Goal: Task Accomplishment & Management: Complete application form

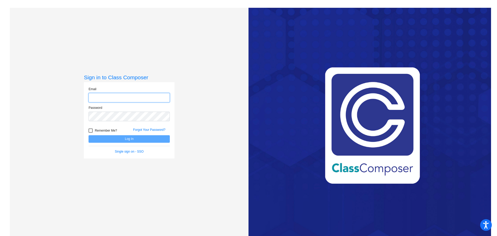
click at [99, 96] on input "email" at bounding box center [128, 98] width 81 height 10
type input "[EMAIL_ADDRESS][DOMAIN_NAME]"
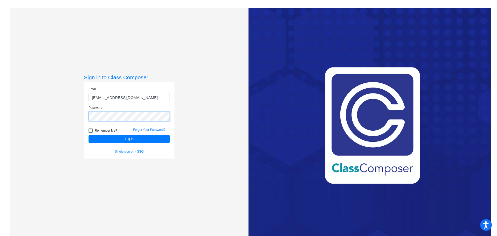
click at [88, 135] on button "Log In" at bounding box center [128, 139] width 81 height 8
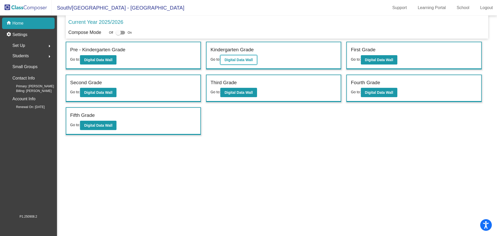
click at [241, 59] on b "Digital Data Wall" at bounding box center [238, 60] width 28 height 4
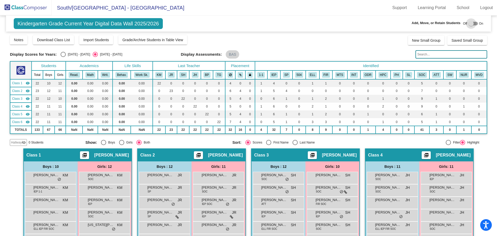
click at [468, 24] on div at bounding box center [470, 23] width 5 height 5
checkbox input "true"
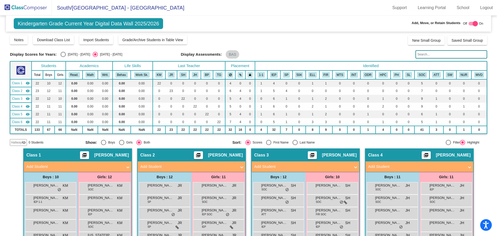
click at [20, 141] on span "Hallway" at bounding box center [16, 142] width 11 height 5
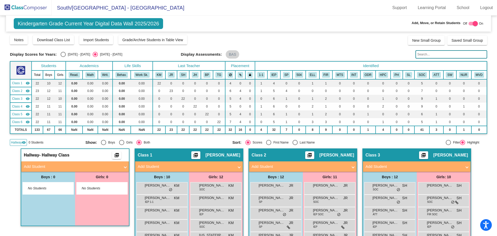
click at [36, 164] on mat-panel-title "Add Student" at bounding box center [72, 166] width 96 height 6
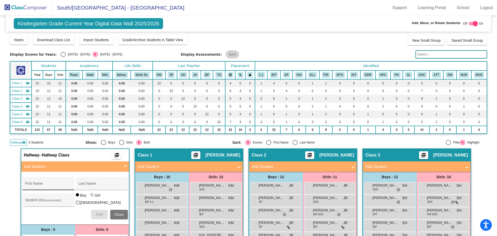
click at [41, 183] on div "First Name" at bounding box center [48, 185] width 47 height 11
type input "[PERSON_NAME]"
click at [29, 200] on input "Student Id (Recommended)" at bounding box center [48, 202] width 47 height 4
click at [97, 210] on button "Add" at bounding box center [99, 214] width 17 height 9
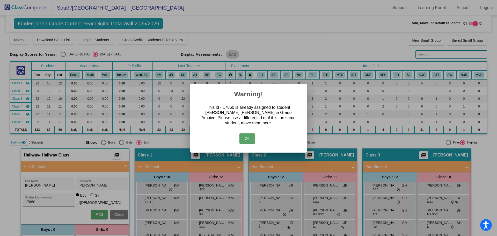
click at [247, 136] on button "Ok" at bounding box center [247, 138] width 16 height 10
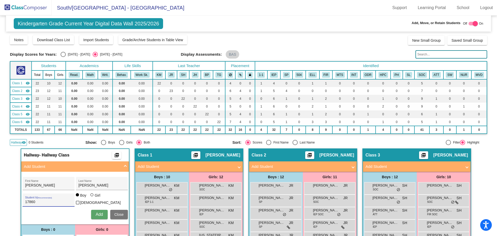
click at [25, 200] on input "17860" at bounding box center [48, 202] width 47 height 4
click at [23, 201] on div "17860 Student Id (Recommended)" at bounding box center [49, 199] width 52 height 13
type input "017860"
click at [99, 213] on span "Add" at bounding box center [98, 214] width 7 height 4
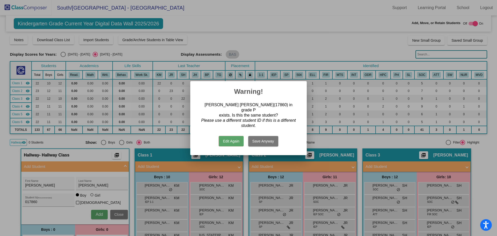
click at [232, 138] on button "Edit Again" at bounding box center [231, 141] width 25 height 10
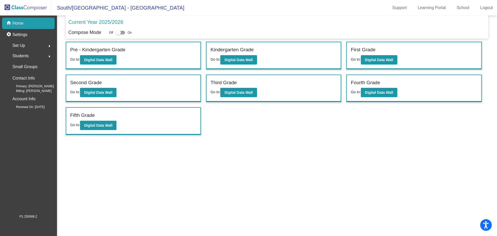
click at [24, 54] on span "Students" at bounding box center [20, 55] width 16 height 7
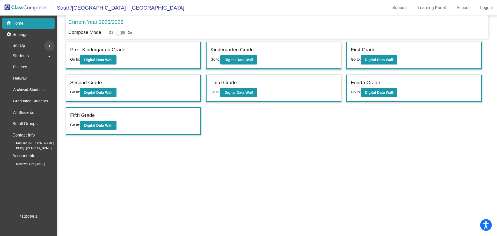
click at [50, 47] on mat-icon "arrow_right" at bounding box center [49, 46] width 6 height 6
click at [24, 91] on p "Classes" at bounding box center [20, 90] width 14 height 6
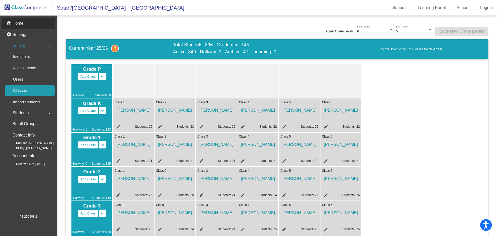
click at [20, 24] on p "Home" at bounding box center [17, 23] width 11 height 6
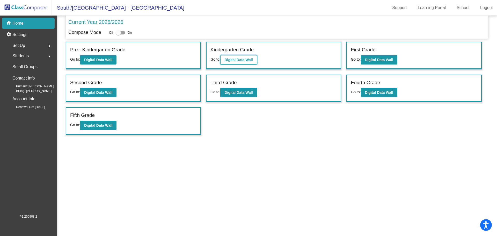
click at [251, 60] on b "Digital Data Wall" at bounding box center [238, 60] width 28 height 4
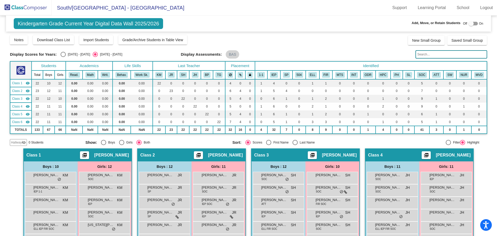
click at [23, 141] on mat-icon "visibility_off" at bounding box center [24, 142] width 4 height 4
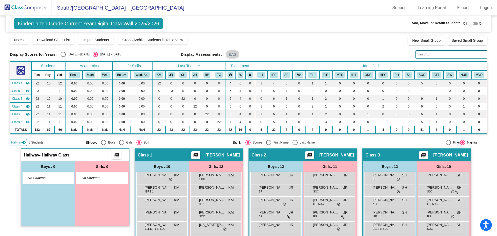
click at [51, 180] on div "No Students" at bounding box center [48, 178] width 51 height 12
click at [47, 154] on span "- Hallway Class" at bounding box center [54, 154] width 30 height 5
click at [24, 142] on mat-icon "visibility" at bounding box center [24, 142] width 4 height 4
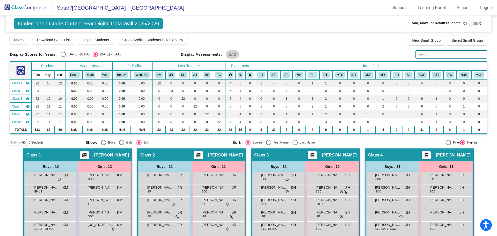
click at [24, 142] on mat-icon "visibility_off" at bounding box center [24, 142] width 4 height 4
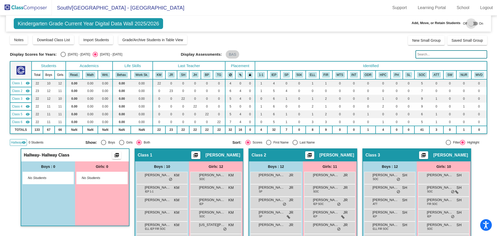
click at [469, 24] on div at bounding box center [470, 23] width 5 height 5
checkbox input "true"
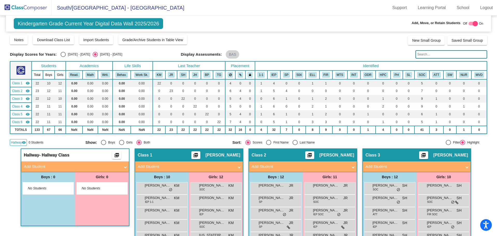
click at [42, 166] on mat-panel-title "Add Student" at bounding box center [72, 166] width 96 height 6
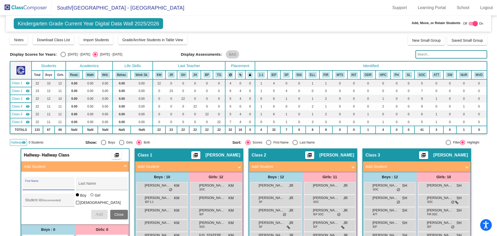
click at [43, 184] on input "First Name" at bounding box center [48, 185] width 47 height 4
click at [37, 184] on input "First Name" at bounding box center [48, 185] width 47 height 4
click at [28, 185] on input "First Name" at bounding box center [48, 185] width 47 height 4
type input "[PERSON_NAME]"
click at [86, 188] on div "Last Name" at bounding box center [101, 185] width 47 height 11
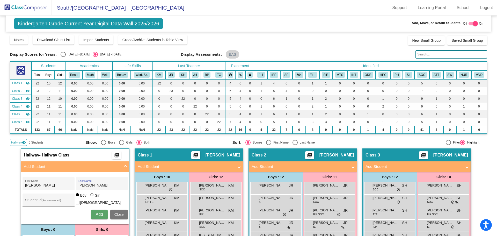
type input "[PERSON_NAME]"
click at [25, 203] on input "Student Id (Recommended)" at bounding box center [48, 202] width 47 height 4
click at [98, 212] on span "Add" at bounding box center [98, 214] width 7 height 4
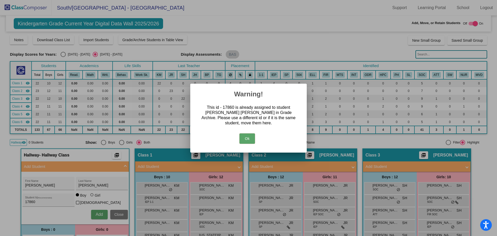
click at [250, 137] on button "Ok" at bounding box center [247, 138] width 16 height 10
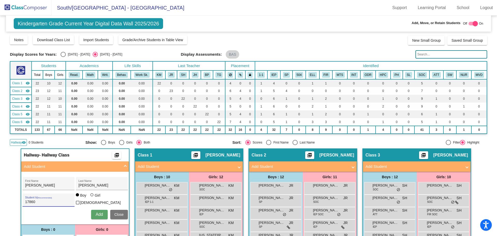
click at [25, 201] on input "17860" at bounding box center [48, 202] width 47 height 4
click at [35, 201] on input "17860" at bounding box center [48, 202] width 47 height 4
type input "178600"
click at [92, 212] on button "Add" at bounding box center [99, 214] width 17 height 9
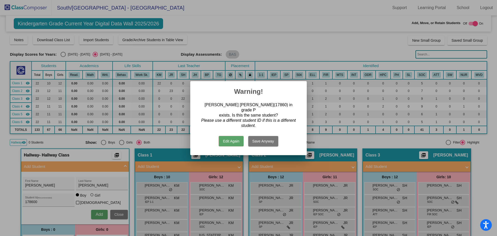
click at [235, 137] on button "Edit Again" at bounding box center [231, 141] width 25 height 10
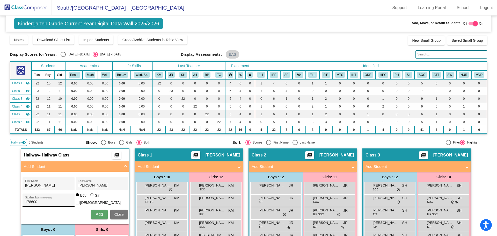
click at [40, 200] on input "178600" at bounding box center [48, 202] width 47 height 4
drag, startPoint x: 40, startPoint y: 200, endPoint x: 22, endPoint y: 200, distance: 18.4
click at [23, 200] on div "178600 Student Id (Recommended)" at bounding box center [49, 199] width 52 height 13
click at [95, 212] on span "Add" at bounding box center [98, 214] width 7 height 4
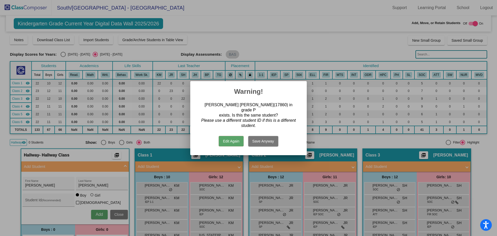
click at [234, 139] on button "Edit Again" at bounding box center [231, 141] width 25 height 10
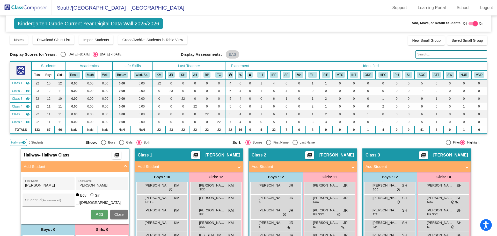
click at [50, 218] on div "Add Close" at bounding box center [75, 214] width 105 height 9
click at [61, 210] on div "Add Close" at bounding box center [75, 214] width 105 height 9
click at [100, 213] on span "Add" at bounding box center [98, 214] width 7 height 4
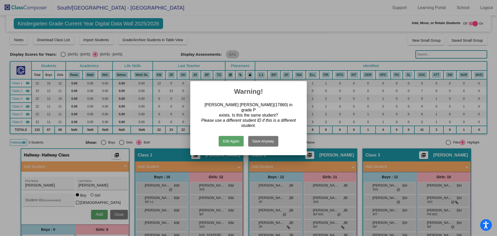
click at [236, 139] on button "Edit Again" at bounding box center [231, 141] width 25 height 10
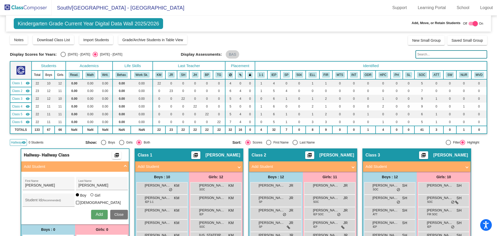
scroll to position [26, 0]
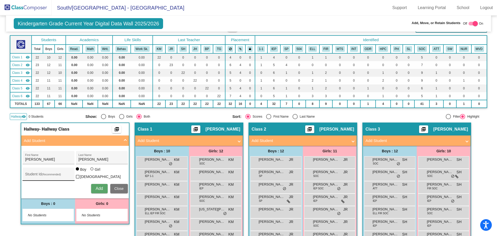
click at [47, 174] on input "Student Id (Recommended)" at bounding box center [48, 176] width 47 height 4
click at [96, 186] on span "Add" at bounding box center [98, 188] width 7 height 4
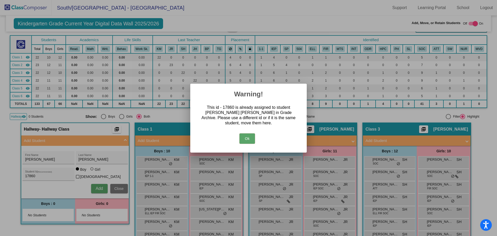
click at [249, 137] on button "Ok" at bounding box center [247, 138] width 16 height 10
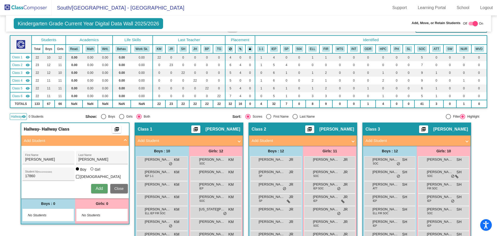
click at [100, 187] on span "Add" at bounding box center [98, 188] width 7 height 4
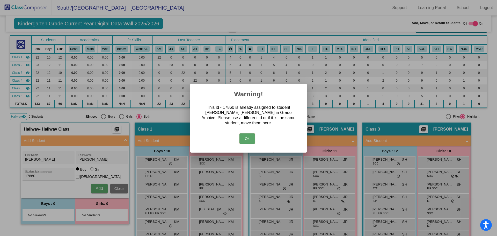
click at [246, 138] on button "Ok" at bounding box center [247, 138] width 16 height 10
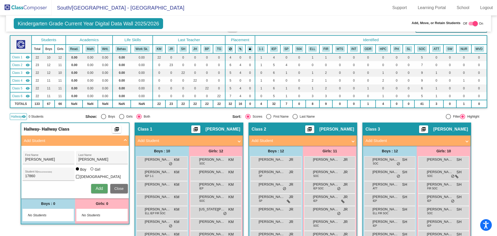
click at [100, 184] on button "Add" at bounding box center [99, 188] width 17 height 9
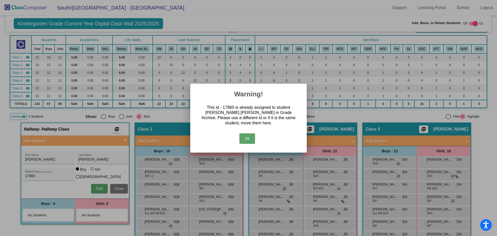
click at [248, 139] on button "Ok" at bounding box center [247, 138] width 16 height 10
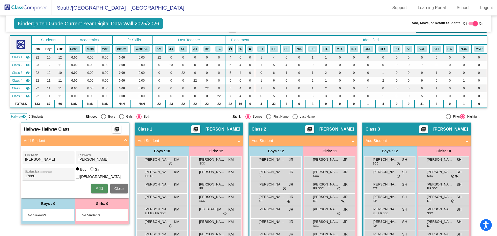
click at [99, 184] on button "Add" at bounding box center [99, 188] width 17 height 9
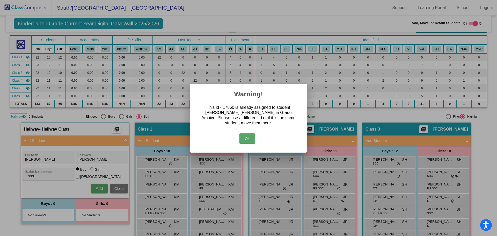
click at [248, 140] on button "Ok" at bounding box center [247, 138] width 16 height 10
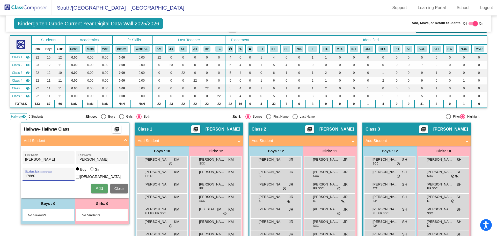
click at [25, 175] on input "17860" at bounding box center [48, 176] width 47 height 4
type input "017860"
click at [94, 187] on button "Add" at bounding box center [99, 188] width 17 height 9
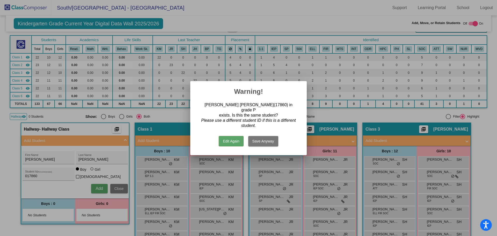
click at [259, 140] on button "Save Anyway" at bounding box center [263, 141] width 30 height 10
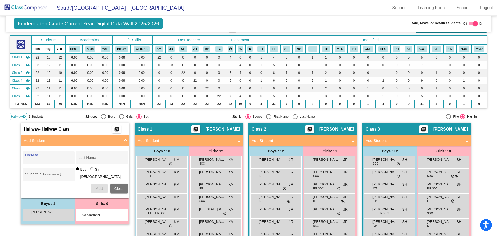
click at [21, 116] on span "Hallway" at bounding box center [16, 116] width 11 height 5
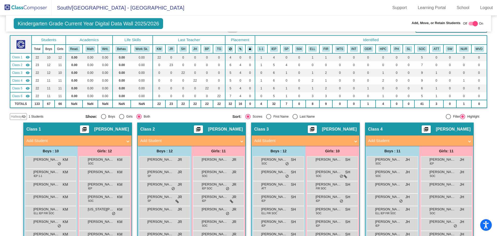
click at [21, 116] on span "Hallway" at bounding box center [16, 116] width 11 height 5
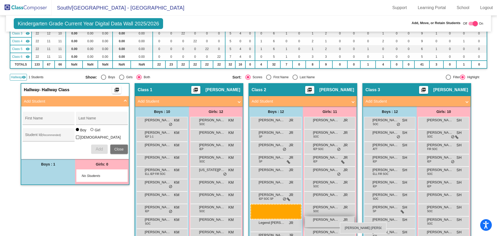
scroll to position [66, 0]
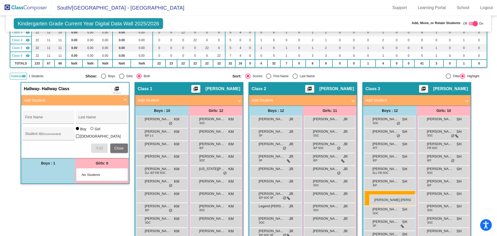
drag, startPoint x: 50, startPoint y: 214, endPoint x: 369, endPoint y: 194, distance: 319.3
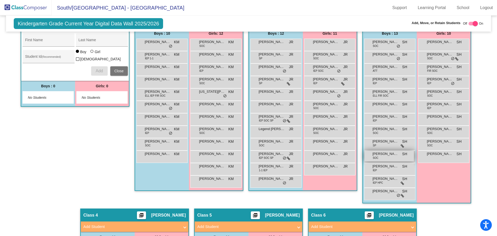
scroll to position [144, 0]
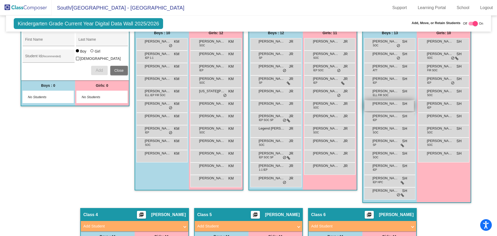
click at [384, 104] on span "[PERSON_NAME] [PERSON_NAME]" at bounding box center [385, 103] width 26 height 5
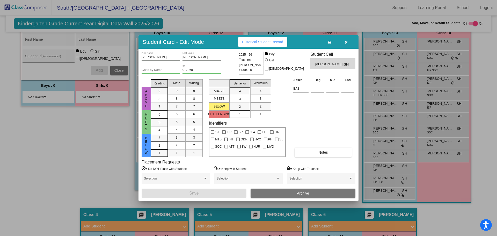
click at [345, 42] on icon "button" at bounding box center [346, 42] width 3 height 4
